Goal: Task Accomplishment & Management: Use online tool/utility

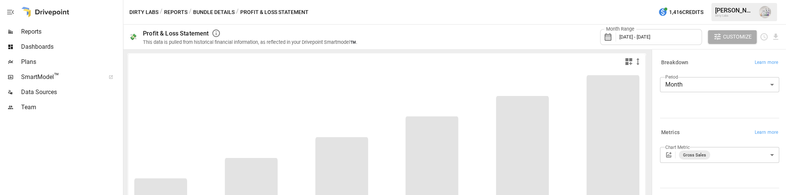
click at [48, 63] on span "Plans" at bounding box center [71, 61] width 100 height 9
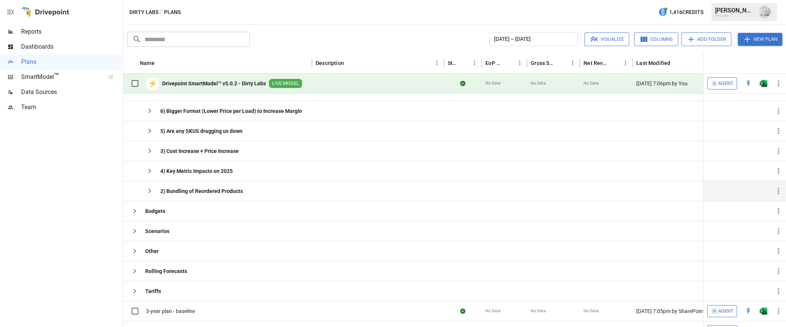
scroll to position [48, 0]
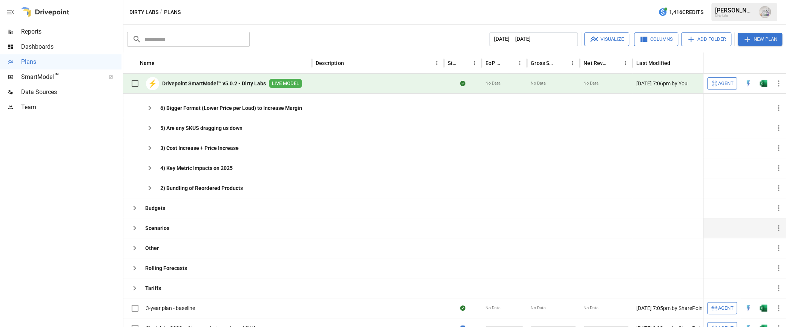
click at [134, 194] on icon "button" at bounding box center [134, 227] width 3 height 5
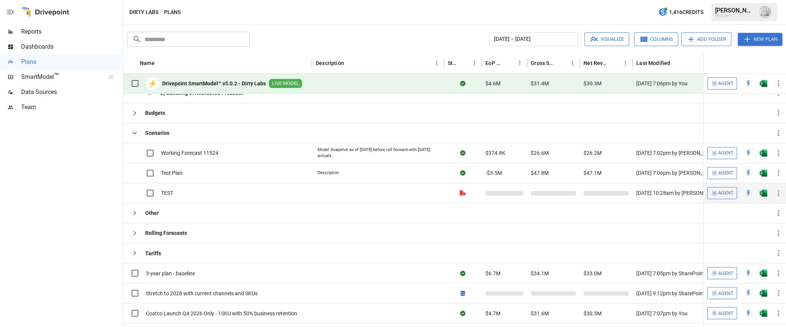
scroll to position [141, 0]
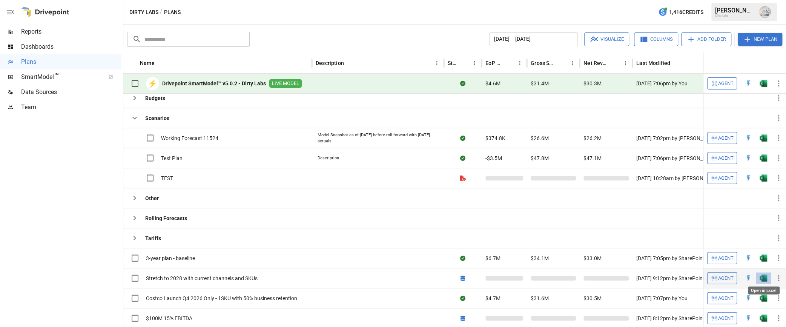
click at [764, 141] on img "Open in Excel" at bounding box center [763, 138] width 8 height 8
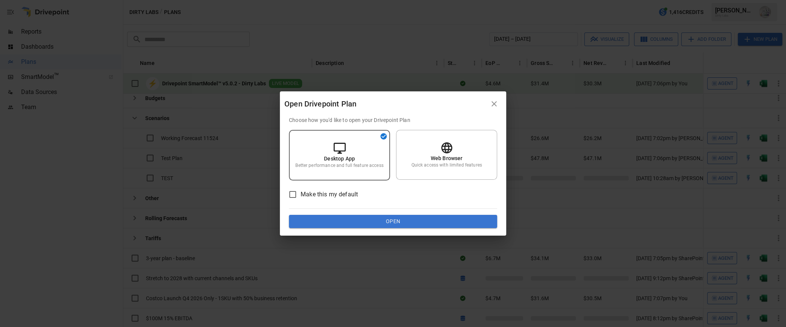
click at [489, 102] on icon "button" at bounding box center [493, 103] width 9 height 9
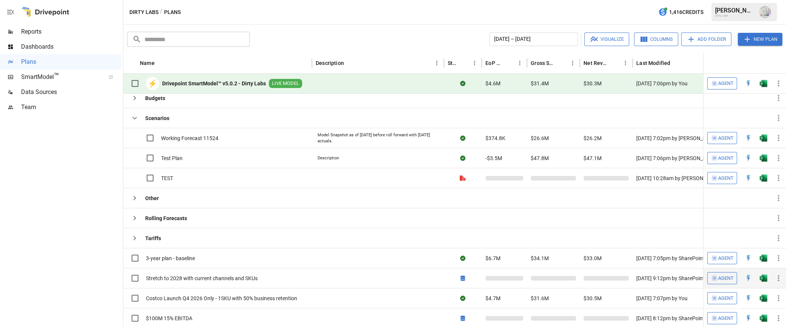
click at [206, 194] on span "Stretch to 2028 with current channels and SKUs" at bounding box center [202, 278] width 112 height 8
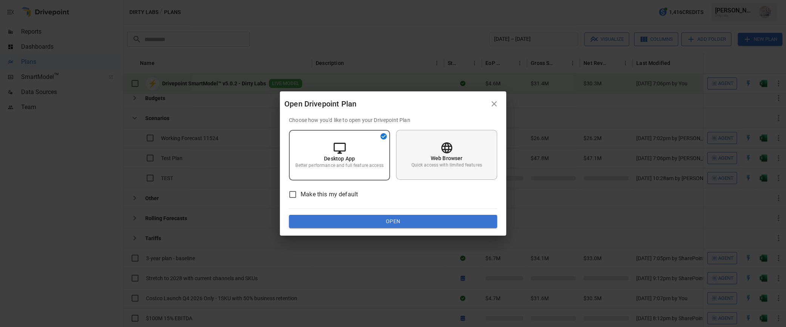
click at [454, 163] on p "Quick access with limited features" at bounding box center [446, 165] width 71 height 6
click at [430, 194] on button "Open" at bounding box center [393, 222] width 208 height 14
